Goal: Task Accomplishment & Management: Complete application form

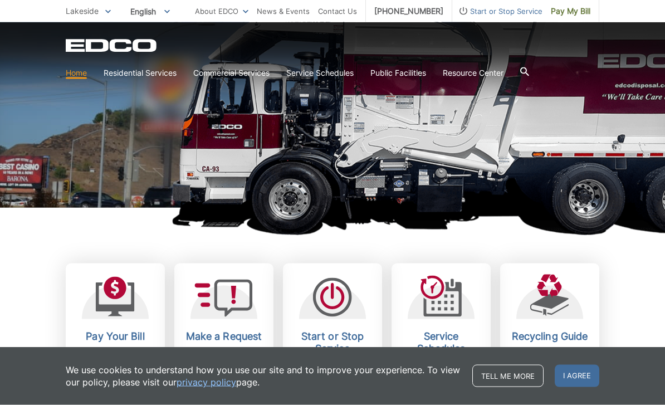
scroll to position [155, 0]
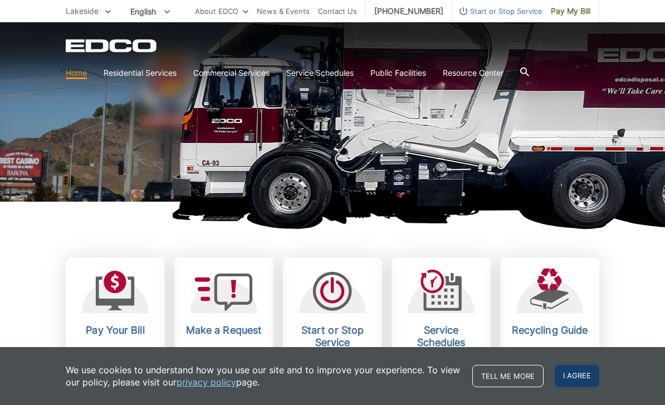
click at [572, 387] on span "I agree" at bounding box center [576, 376] width 45 height 22
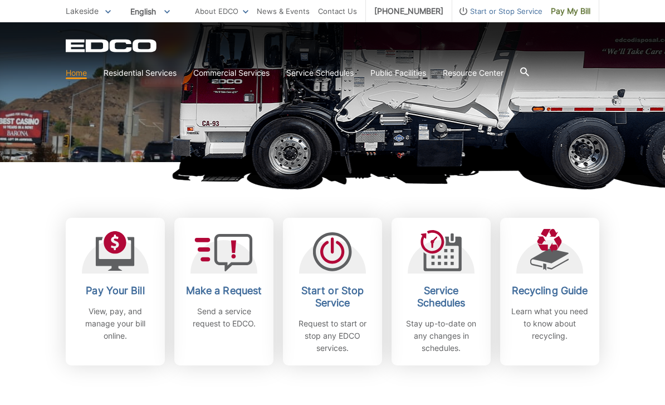
scroll to position [224, 0]
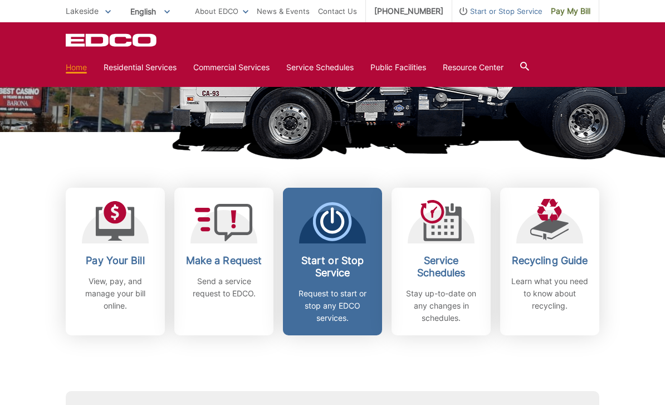
click at [345, 288] on p "Request to start or stop any EDCO services." at bounding box center [332, 305] width 82 height 37
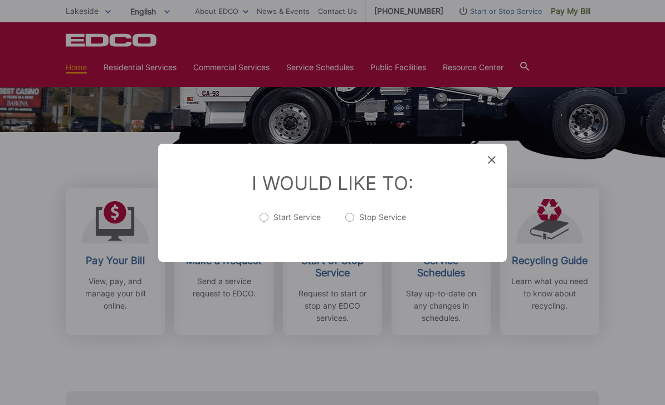
click at [265, 233] on label "Start Service" at bounding box center [289, 222] width 61 height 22
radio input "true"
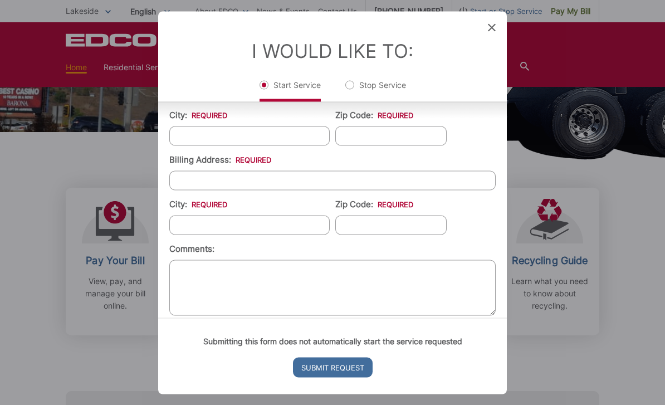
scroll to position [316, 0]
click at [494, 23] on div "I Would Like To: Start Service Stop Service" at bounding box center [332, 56] width 348 height 90
click at [491, 29] on icon at bounding box center [492, 27] width 8 height 8
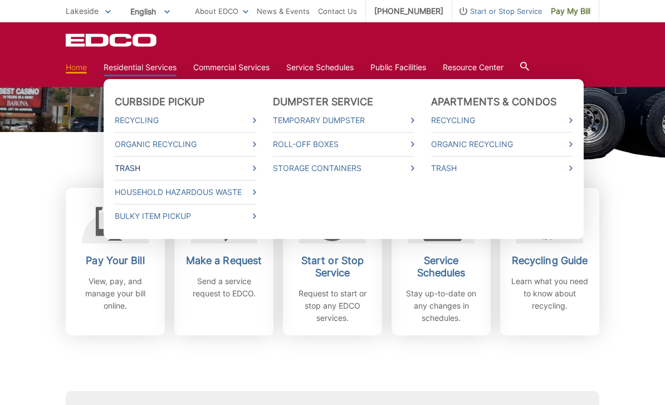
click at [154, 174] on link "Trash" at bounding box center [185, 168] width 141 height 12
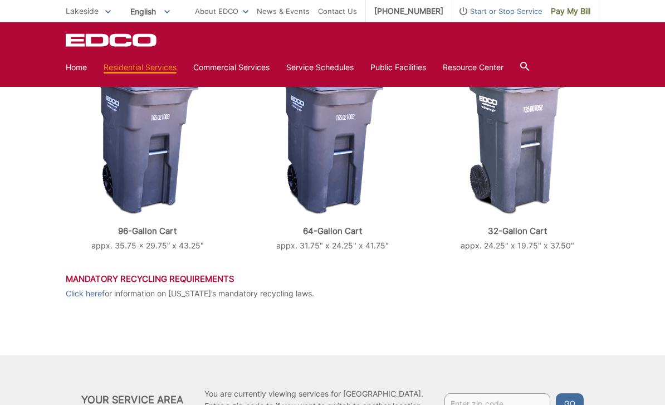
scroll to position [483, 0]
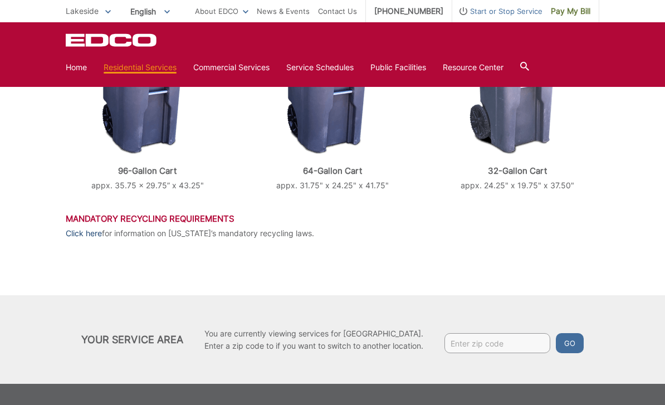
click at [93, 232] on link "Click here" at bounding box center [84, 233] width 36 height 12
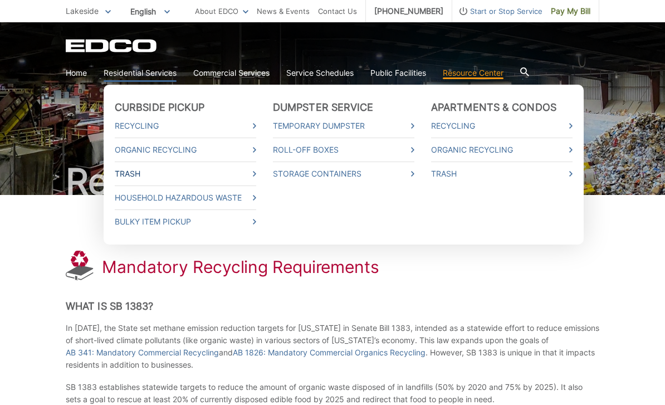
click at [188, 173] on link "Trash" at bounding box center [185, 174] width 141 height 12
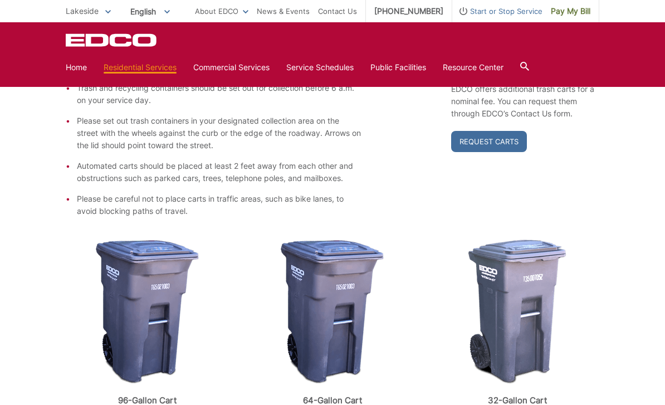
scroll to position [258, 0]
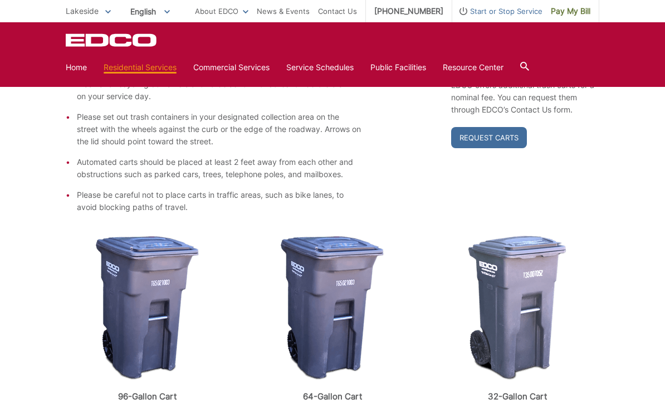
click at [171, 274] on img at bounding box center [147, 307] width 103 height 145
click at [347, 270] on img at bounding box center [332, 307] width 103 height 145
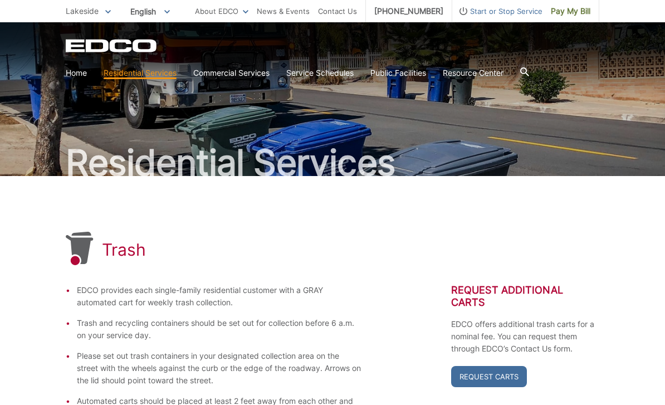
scroll to position [0, 0]
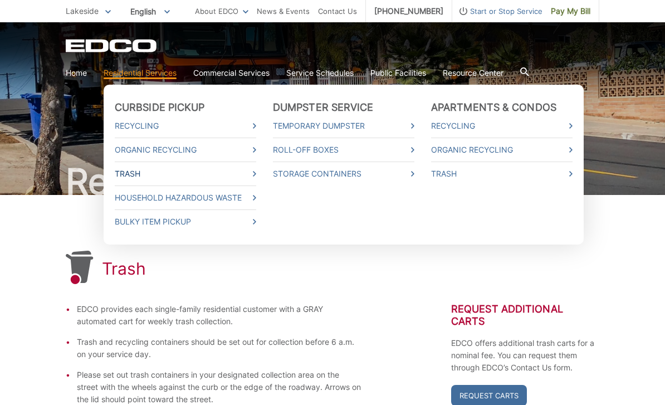
click at [253, 168] on link "Trash" at bounding box center [185, 174] width 141 height 12
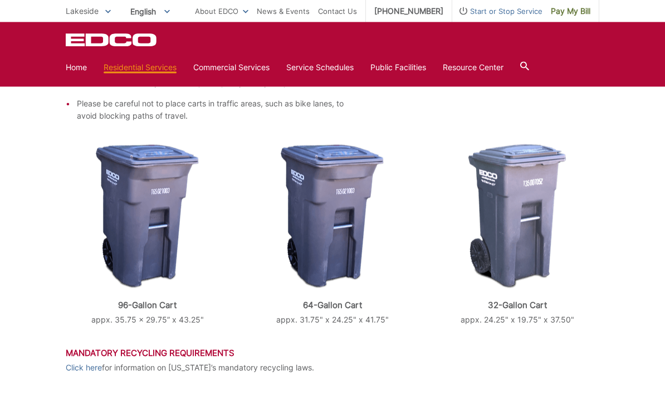
scroll to position [348, 0]
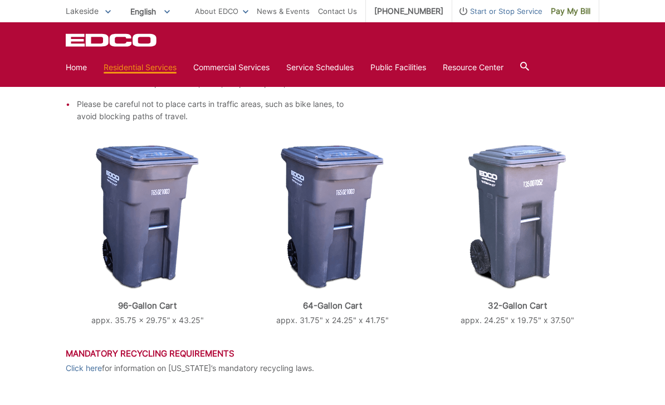
click at [493, 11] on span "Start or Stop Service" at bounding box center [497, 11] width 90 height 12
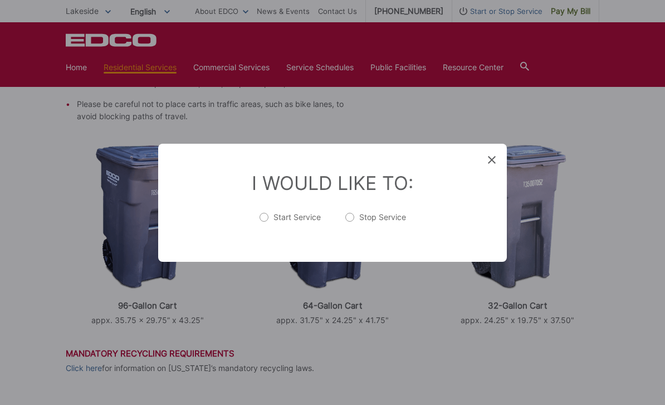
click at [266, 234] on label "Start Service" at bounding box center [289, 222] width 61 height 22
radio input "true"
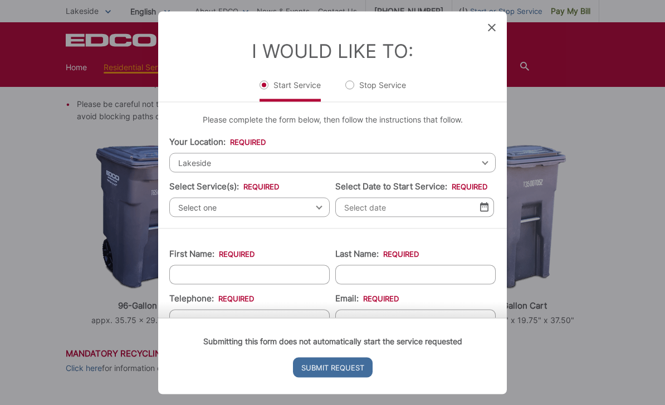
click at [282, 158] on span "Lakeside" at bounding box center [332, 161] width 326 height 19
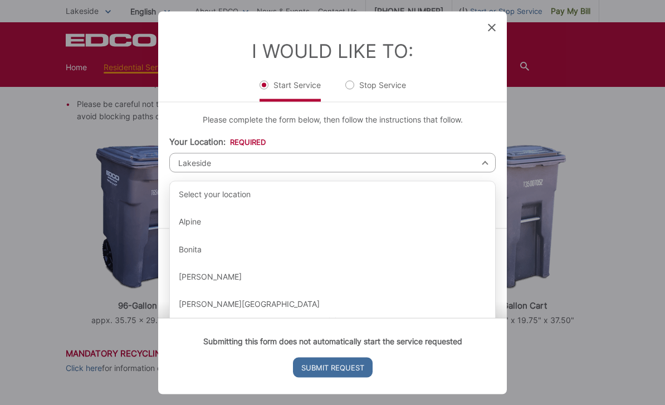
click at [282, 158] on span "Lakeside" at bounding box center [332, 161] width 326 height 19
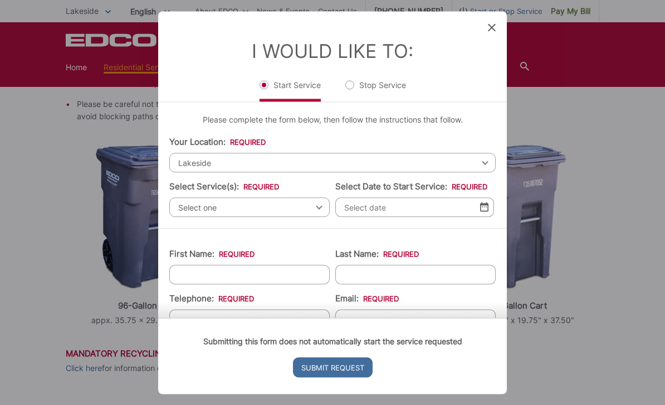
click at [263, 208] on span "Select one" at bounding box center [249, 206] width 160 height 19
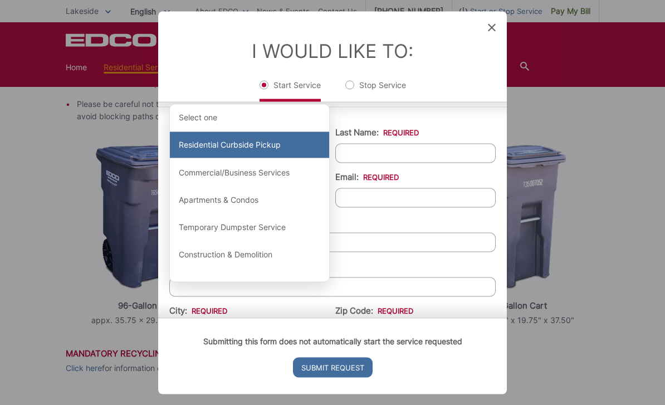
scroll to position [123, 0]
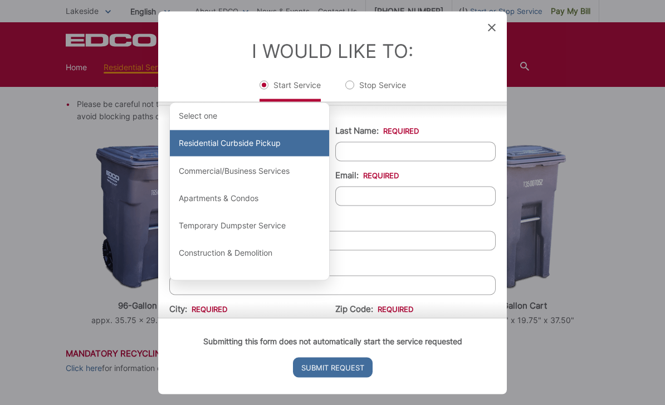
click at [230, 154] on div "Residential Curbside Pickup" at bounding box center [249, 143] width 159 height 27
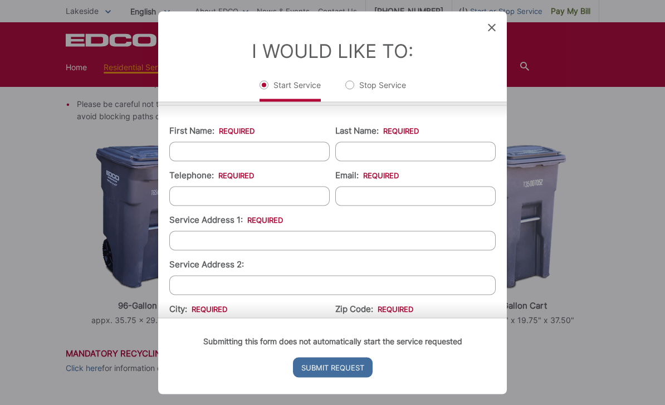
click at [221, 161] on input "First Name: *" at bounding box center [249, 150] width 160 height 19
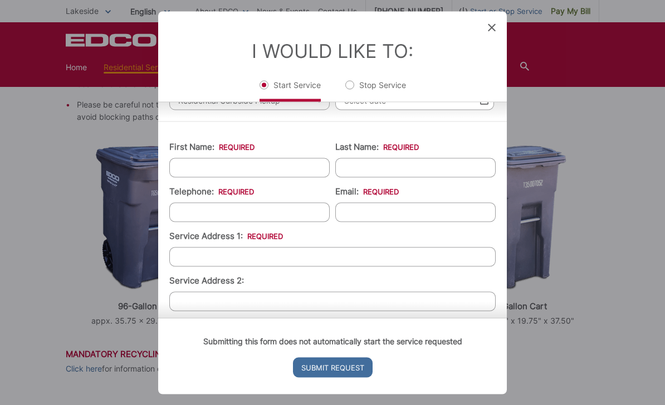
scroll to position [103, 0]
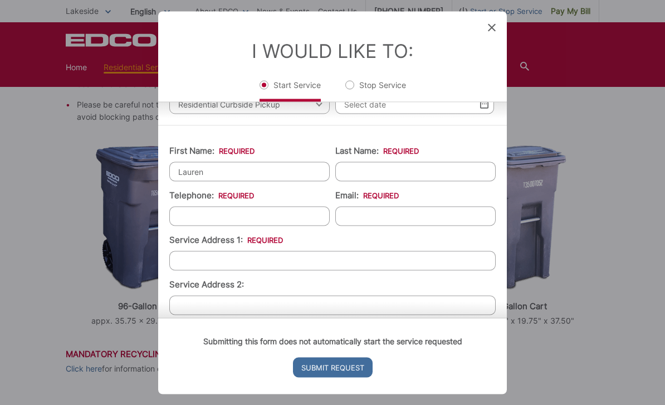
type input "Lauren"
type input "s"
type input "[PERSON_NAME]"
click at [492, 29] on icon at bounding box center [492, 27] width 8 height 8
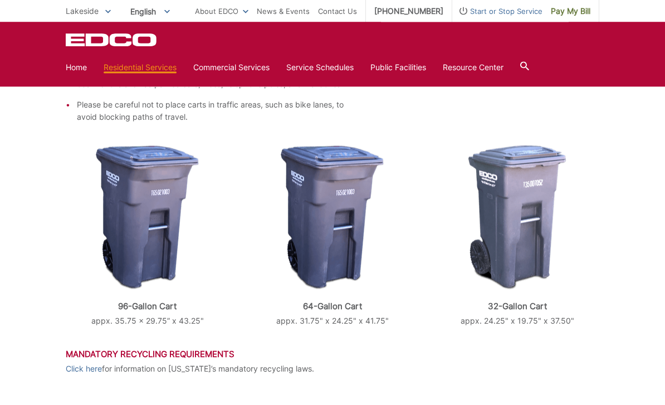
scroll to position [348, 0]
click at [321, 67] on link "Service Schedules" at bounding box center [319, 67] width 67 height 12
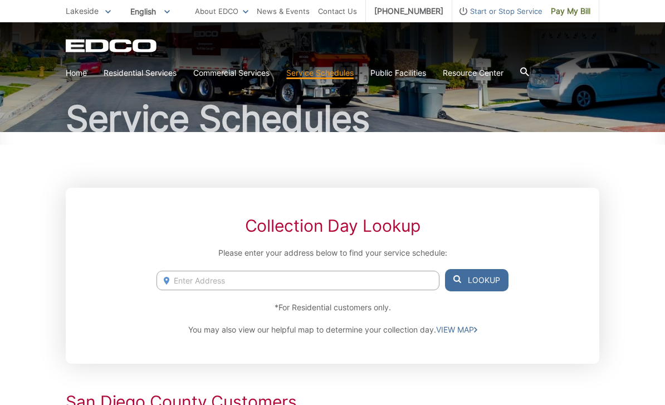
scroll to position [65, 0]
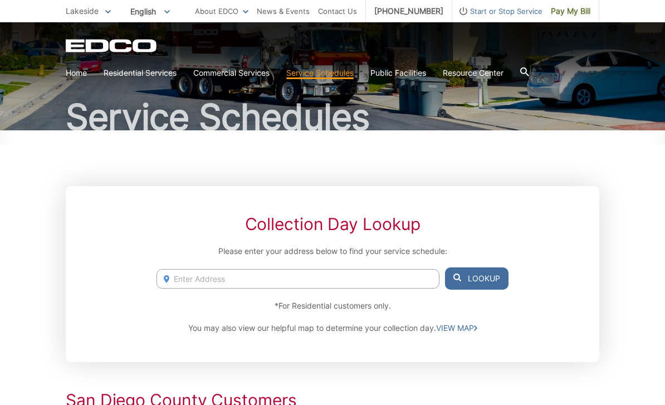
click at [219, 280] on input "Enter Address" at bounding box center [297, 278] width 283 height 19
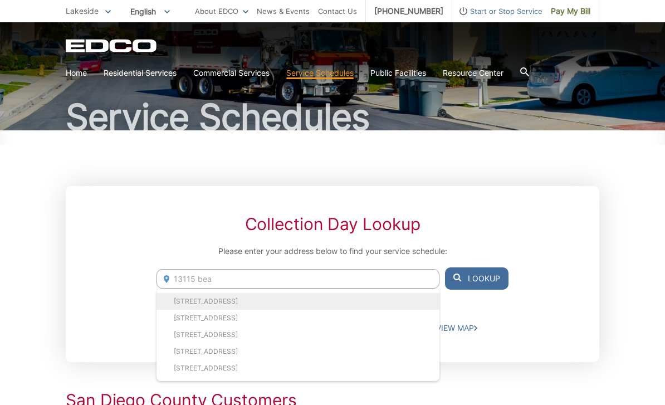
drag, startPoint x: 219, startPoint y: 278, endPoint x: 225, endPoint y: 298, distance: 21.0
click at [0, 0] on html "Home Back Home Residential Services Overview Curbside Pickup Recycling Organic …" at bounding box center [332, 137] width 665 height 405
click at [225, 298] on li "13115 Beacon View Lane, Lakeside, CA, 92040" at bounding box center [297, 301] width 283 height 17
type input "13115 Beacon View Lane, Lakeside, CA, 92040"
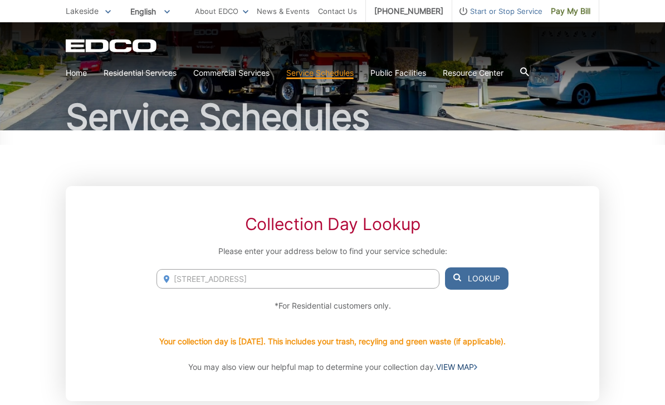
click at [462, 367] on link "VIEW MAP" at bounding box center [456, 367] width 41 height 12
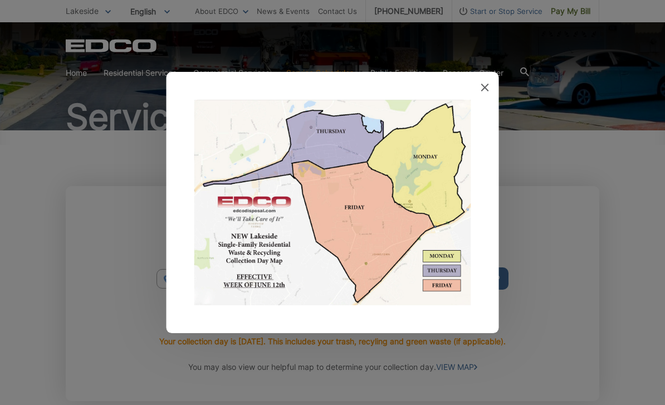
click at [485, 91] on icon at bounding box center [485, 87] width 8 height 8
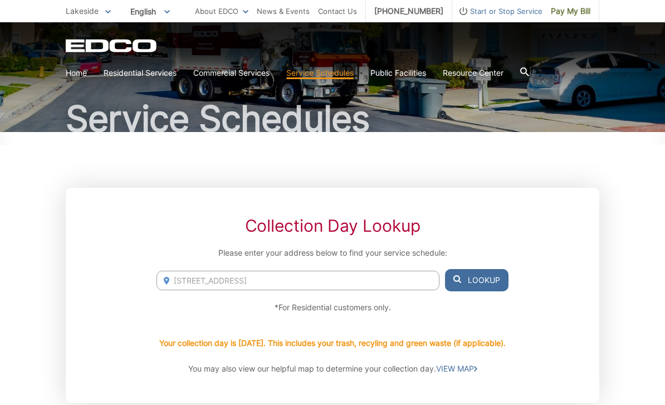
scroll to position [0, 0]
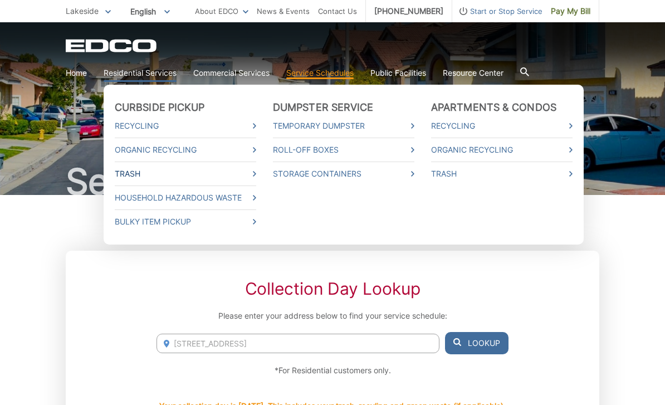
click at [237, 173] on link "Trash" at bounding box center [185, 174] width 141 height 12
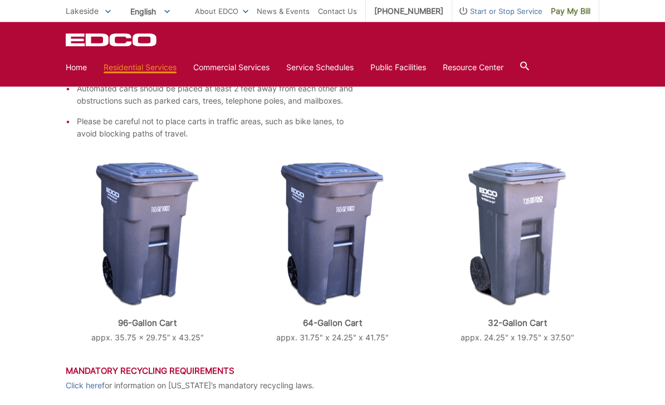
scroll to position [332, 0]
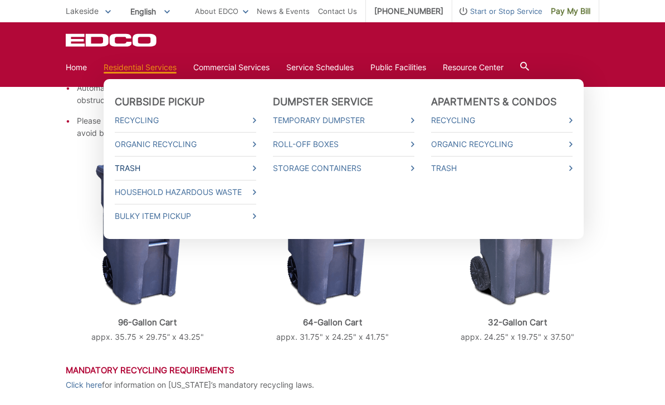
click at [145, 166] on link "Trash" at bounding box center [185, 168] width 141 height 12
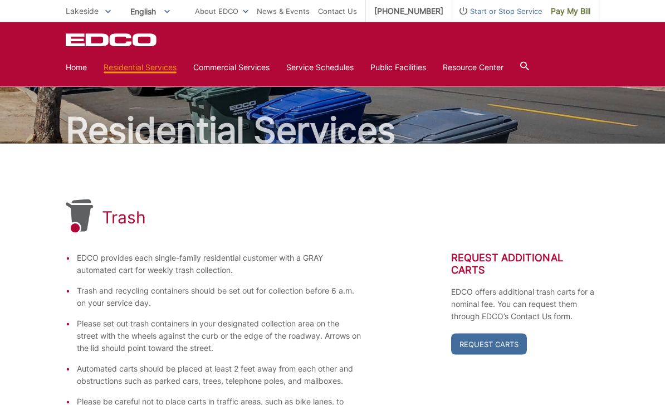
scroll to position [18, 0]
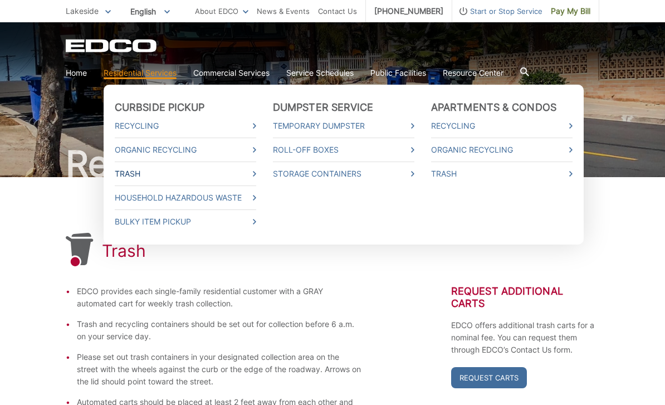
click at [256, 174] on icon at bounding box center [254, 174] width 3 height 6
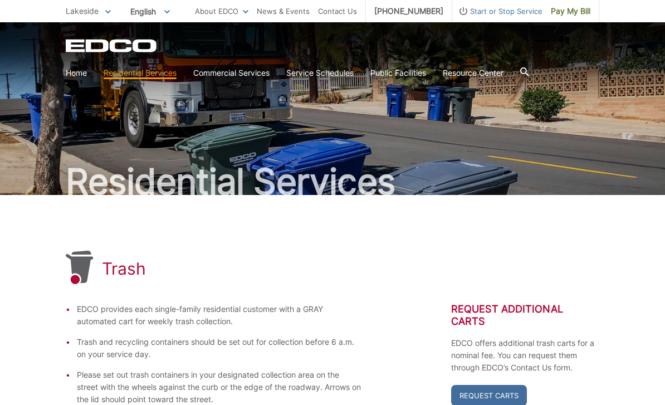
click at [459, 9] on span "Start or Stop Service" at bounding box center [497, 11] width 90 height 12
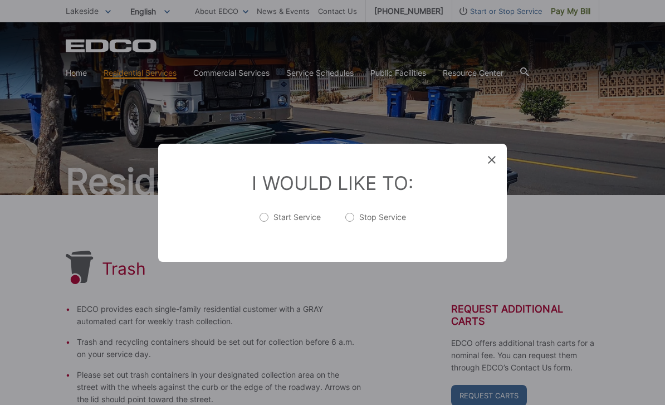
click at [260, 215] on label "Start Service" at bounding box center [289, 222] width 61 height 22
radio input "true"
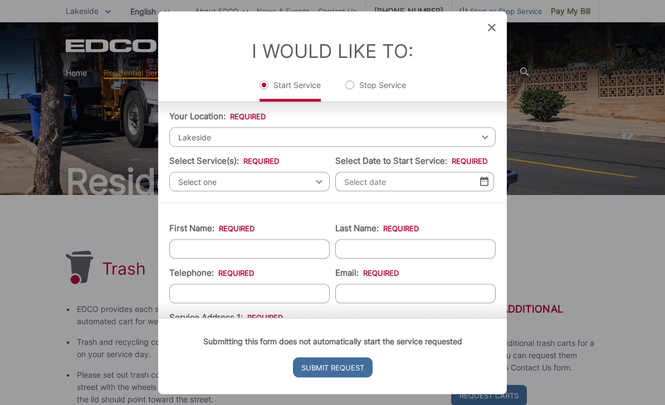
scroll to position [17, 0]
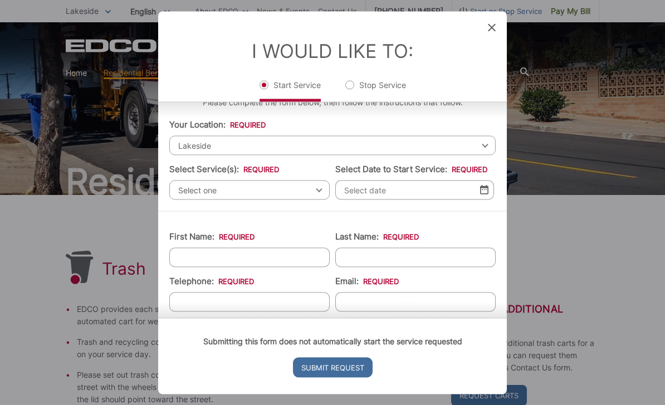
click at [224, 180] on span "Select one" at bounding box center [249, 189] width 160 height 19
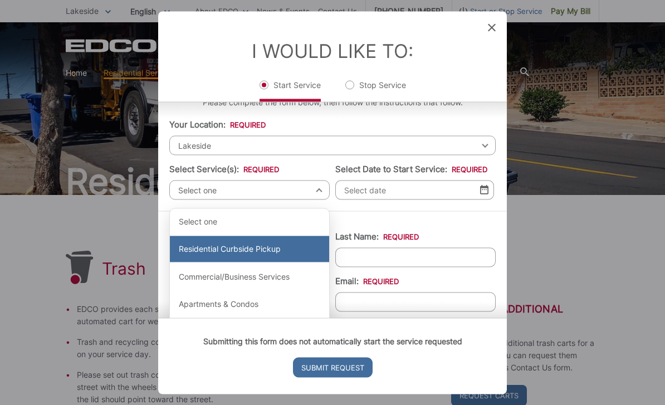
click at [216, 235] on div "Residential Curbside Pickup" at bounding box center [249, 248] width 159 height 27
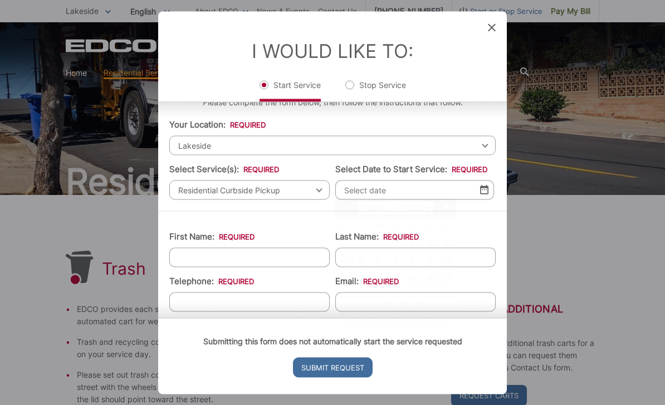
click at [390, 190] on input "Select Date to Start Service: *" at bounding box center [414, 189] width 159 height 19
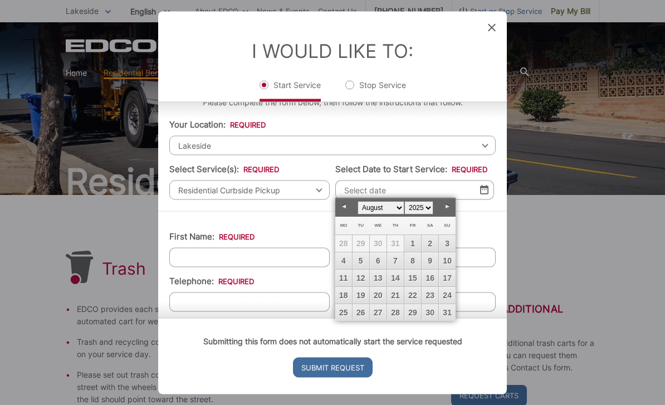
click at [447, 208] on link "Next" at bounding box center [447, 206] width 17 height 17
click at [355, 262] on link "9" at bounding box center [360, 260] width 17 height 17
type input "09/09/2025"
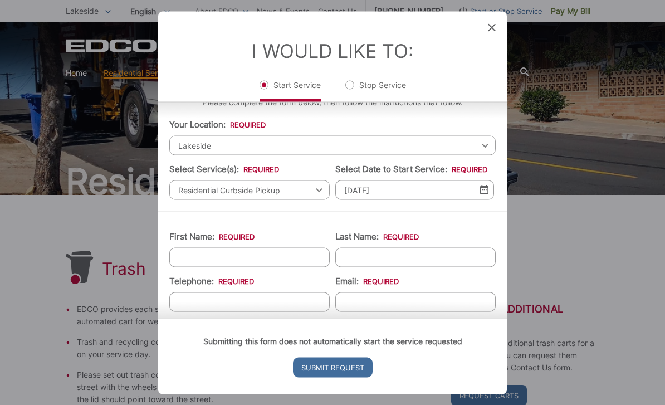
click at [204, 255] on input "First Name: *" at bounding box center [249, 256] width 160 height 19
type input "Lauren"
type input "Osowski"
type input "(619) 249-0090"
type input "J"
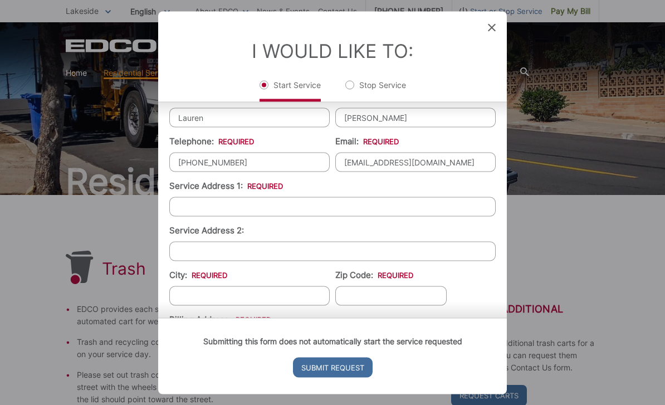
scroll to position [158, 0]
type input "jlhancock.billing@gmail.com"
click at [388, 202] on input "Service Address 1: *" at bounding box center [332, 204] width 326 height 19
type input "13115 Beacon View Ln"
click at [191, 292] on input "City: *" at bounding box center [249, 293] width 160 height 19
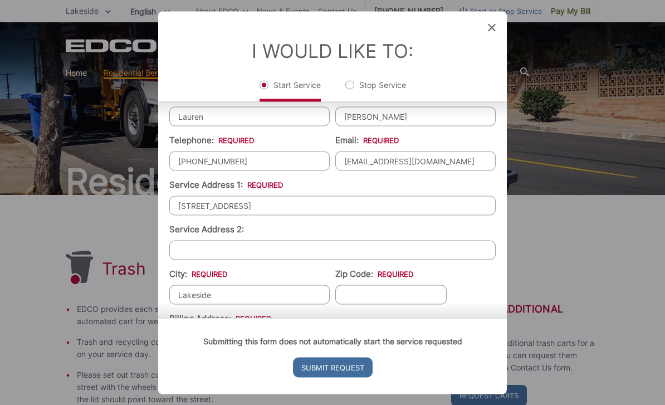
type input "Lakeside"
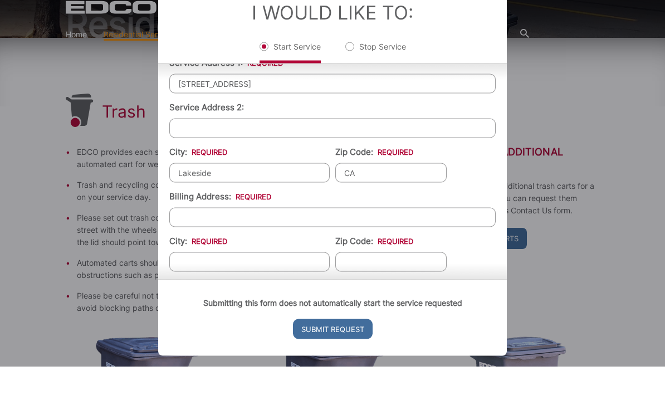
scroll to position [243, 0]
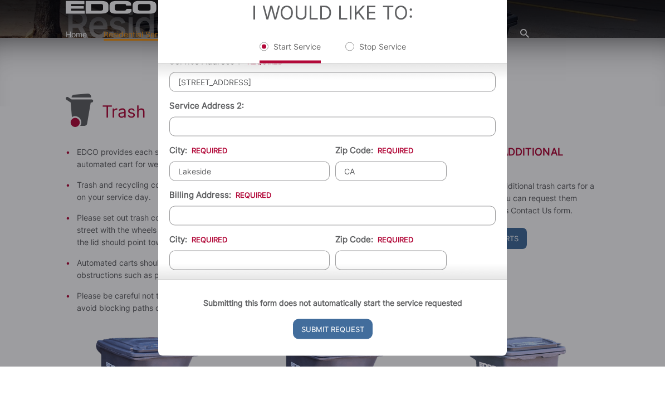
click at [386, 199] on input "CA" at bounding box center [390, 208] width 111 height 19
type input "C"
type input "92040"
click at [188, 244] on input "Billing Address: *" at bounding box center [332, 253] width 326 height 19
type input "13115 Beacon View Ln"
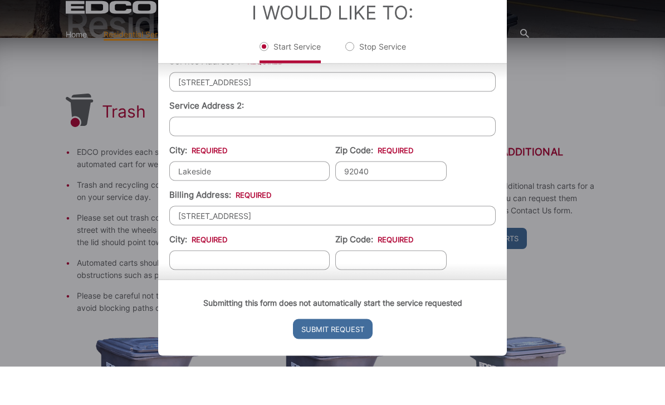
click at [195, 288] on input "City: *" at bounding box center [249, 297] width 160 height 19
type input "Lakeside"
click at [374, 288] on input "Zip Code: *" at bounding box center [390, 297] width 111 height 19
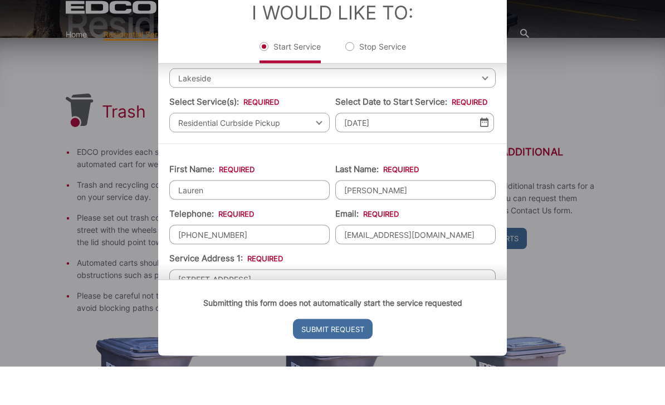
scroll to position [40, 0]
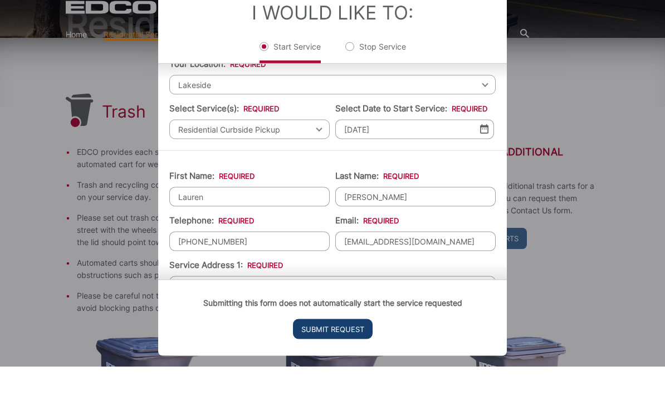
type input "92040"
click at [356, 357] on input "Submit Request" at bounding box center [333, 367] width 80 height 20
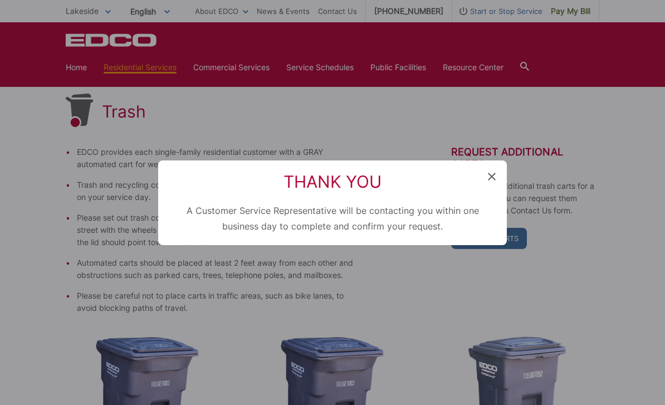
scroll to position [261, 0]
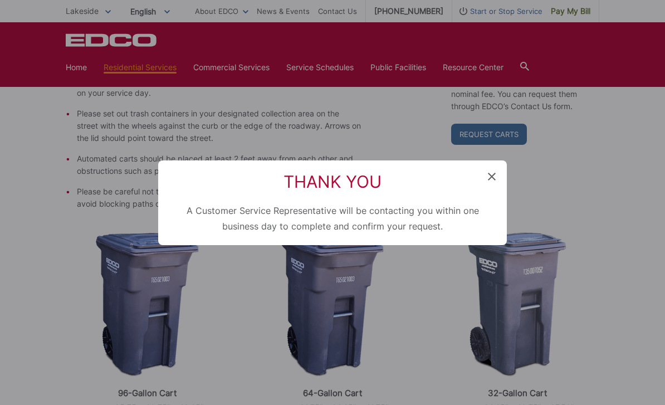
click at [488, 177] on icon at bounding box center [492, 177] width 8 height 8
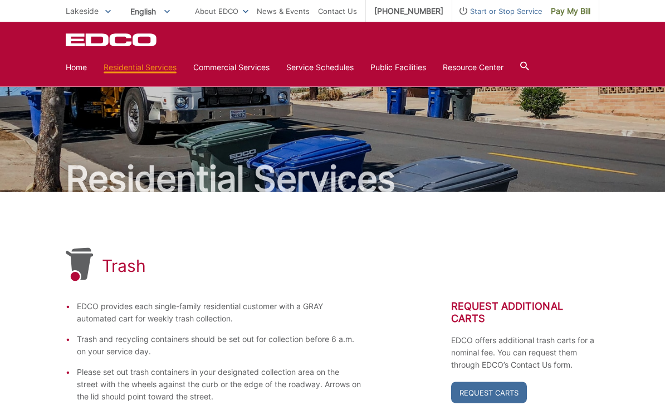
scroll to position [0, 0]
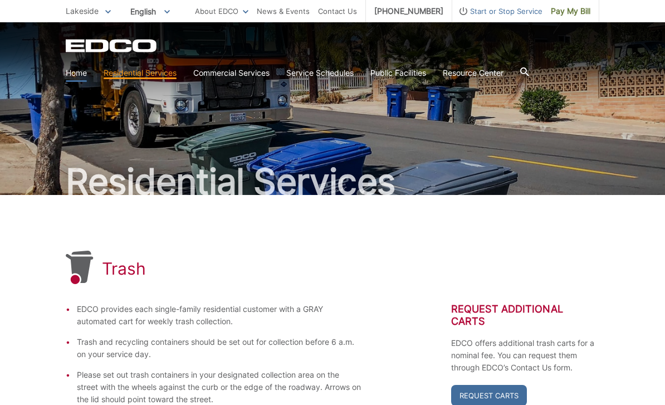
click at [77, 79] on link "Home" at bounding box center [76, 73] width 21 height 12
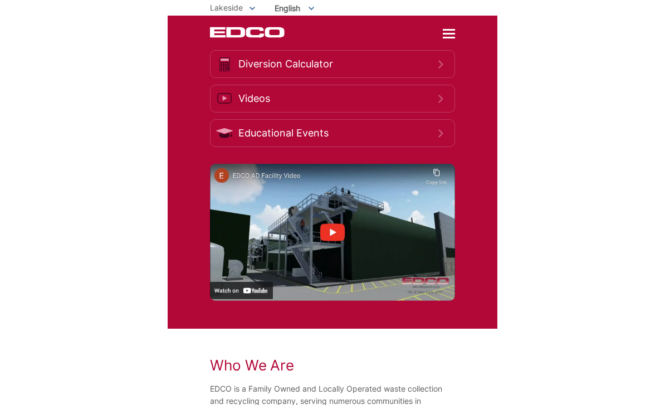
scroll to position [1712, 0]
